Goal: Task Accomplishment & Management: Use online tool/utility

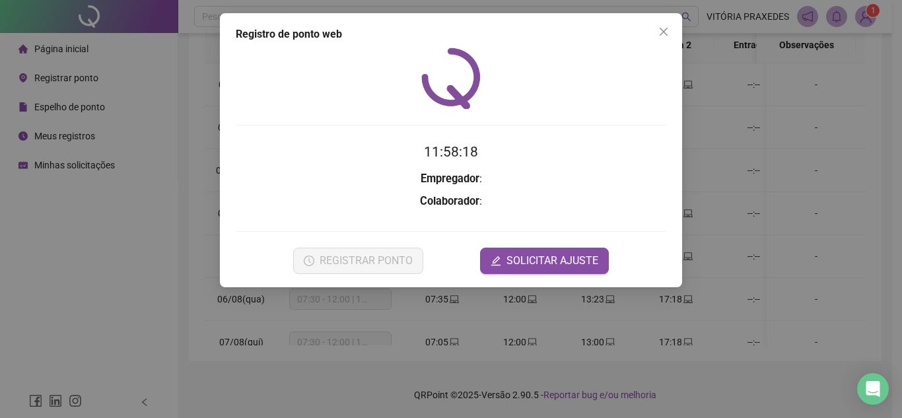
scroll to position [629, 0]
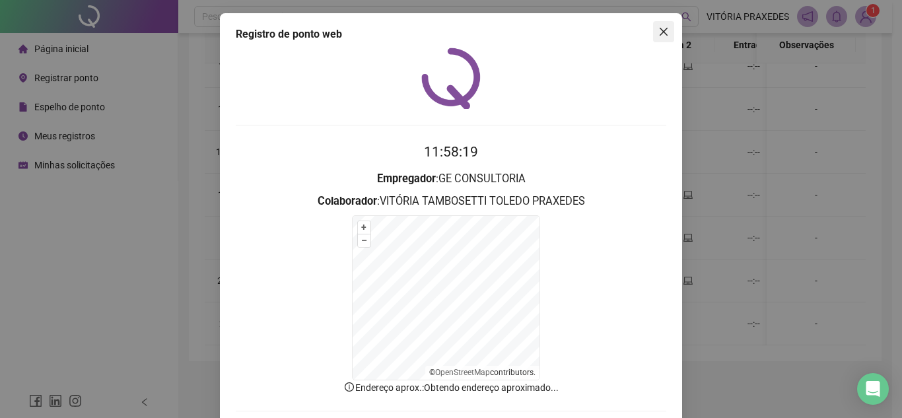
click at [661, 30] on icon "close" at bounding box center [663, 31] width 11 height 11
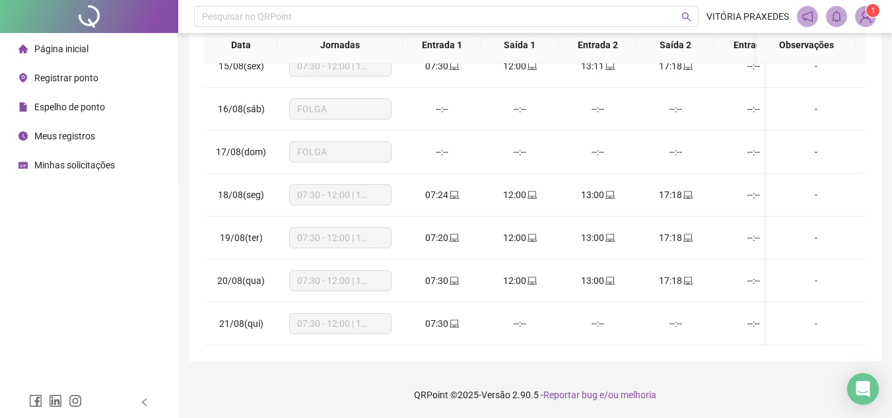
click at [106, 75] on li "Registrar ponto" at bounding box center [89, 78] width 172 height 26
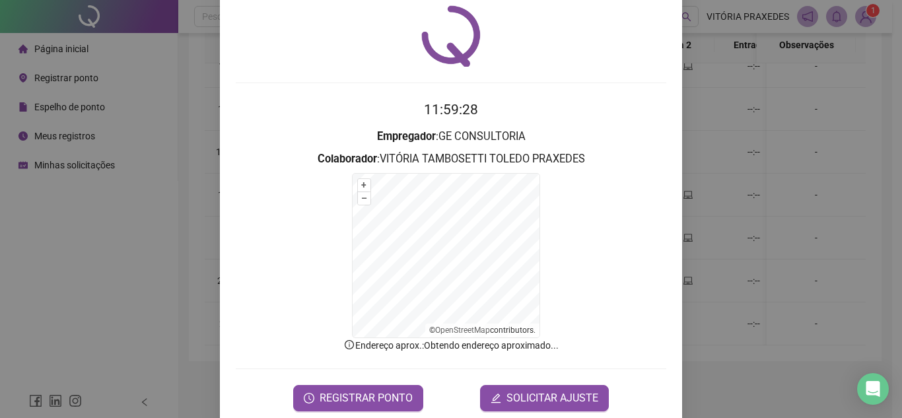
scroll to position [65, 0]
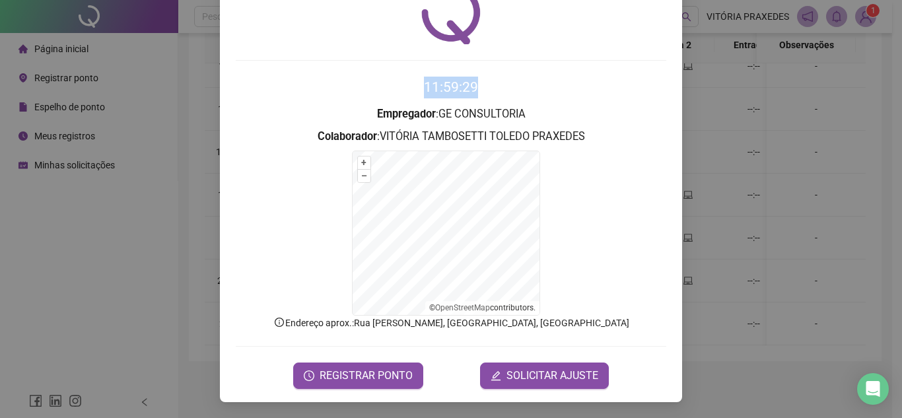
drag, startPoint x: 419, startPoint y: 81, endPoint x: 476, endPoint y: 85, distance: 56.9
click at [476, 85] on h2 "11:59:29" at bounding box center [451, 88] width 430 height 22
click at [476, 85] on h2 "11:59:30" at bounding box center [451, 88] width 430 height 22
click at [468, 91] on time "11:59:32" at bounding box center [451, 87] width 54 height 16
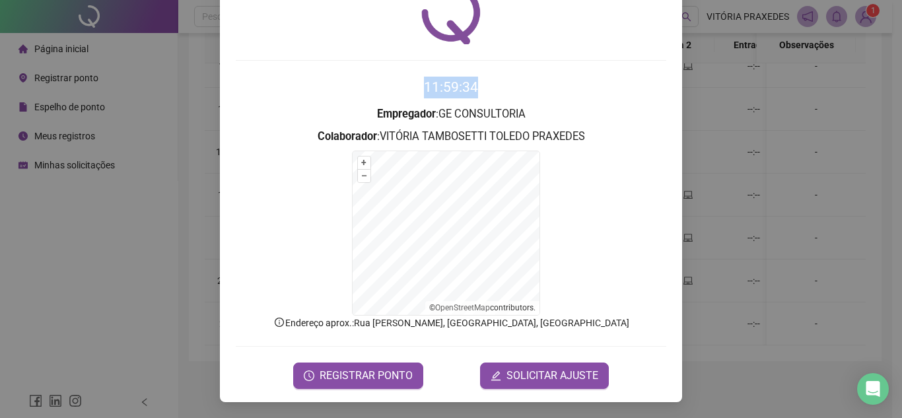
drag, startPoint x: 439, startPoint y: 86, endPoint x: 471, endPoint y: 87, distance: 31.7
click at [471, 87] on h2 "11:59:34" at bounding box center [451, 88] width 430 height 22
drag, startPoint x: 471, startPoint y: 87, endPoint x: 423, endPoint y: 86, distance: 47.5
click at [423, 86] on h2 "11:59:35" at bounding box center [451, 88] width 430 height 22
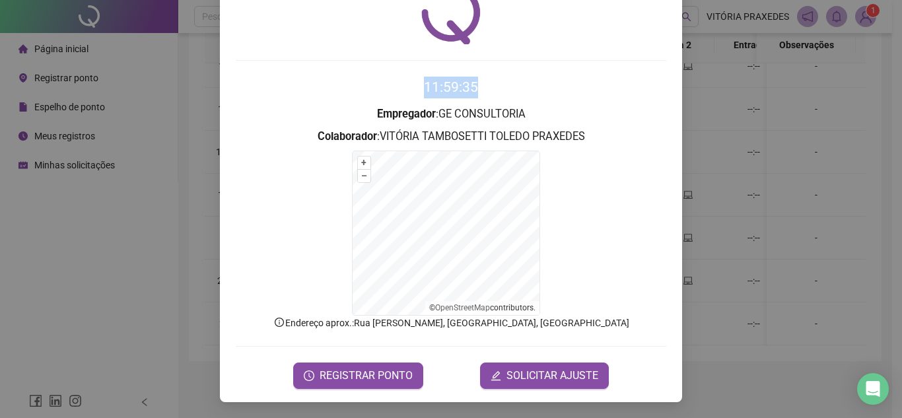
click at [424, 86] on time "11:59:35" at bounding box center [451, 87] width 54 height 16
drag, startPoint x: 423, startPoint y: 86, endPoint x: 469, endPoint y: 86, distance: 45.6
click at [469, 86] on time "11:59:36" at bounding box center [451, 87] width 54 height 16
click at [329, 366] on button "REGISTRAR PONTO" at bounding box center [358, 375] width 130 height 26
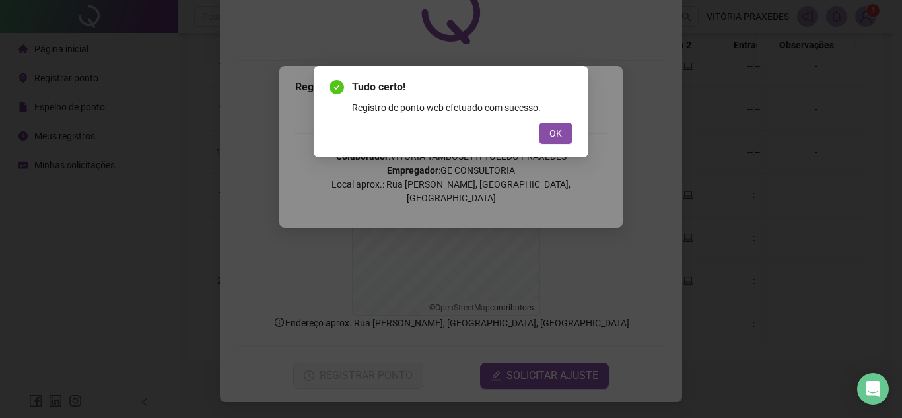
click at [560, 119] on div "Tudo certo! Registro de ponto web efetuado com sucesso. OK" at bounding box center [450, 111] width 243 height 65
click at [560, 129] on span "OK" at bounding box center [555, 133] width 13 height 15
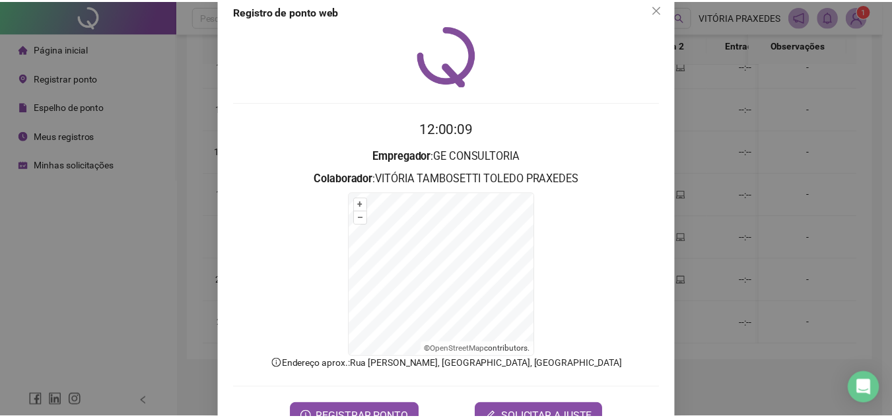
scroll to position [0, 0]
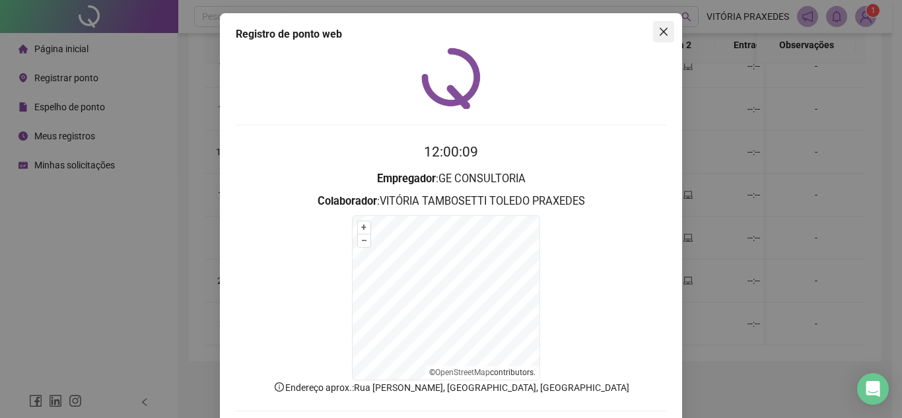
click at [659, 26] on button "Close" at bounding box center [663, 31] width 21 height 21
